Goal: Feedback & Contribution: Submit feedback/report problem

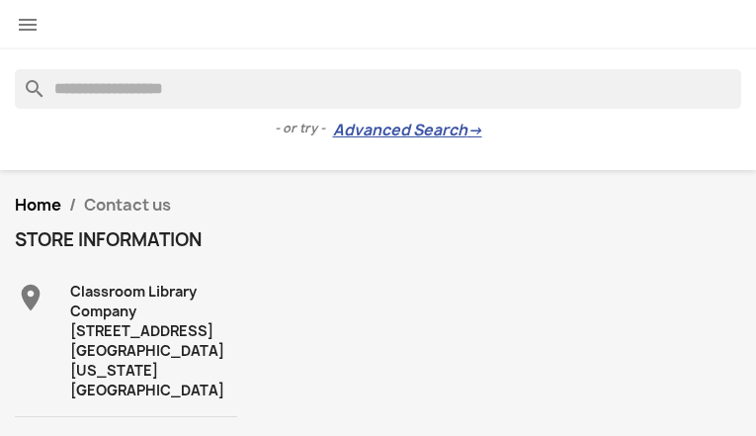
type input "**********"
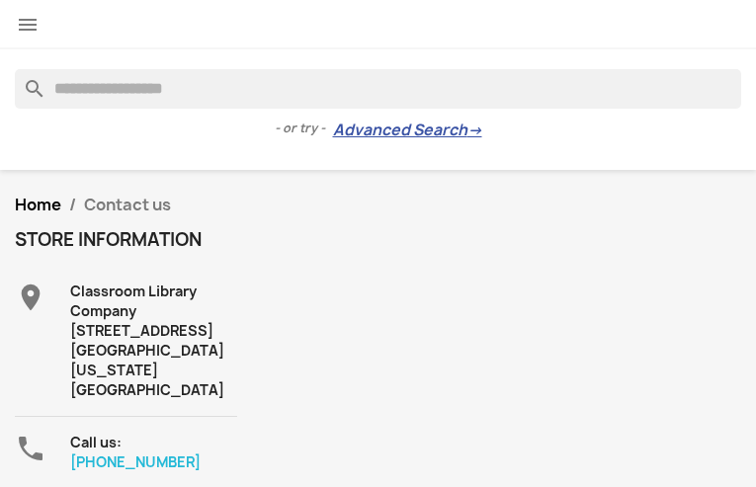
type input "**********"
